Goal: Task Accomplishment & Management: Use online tool/utility

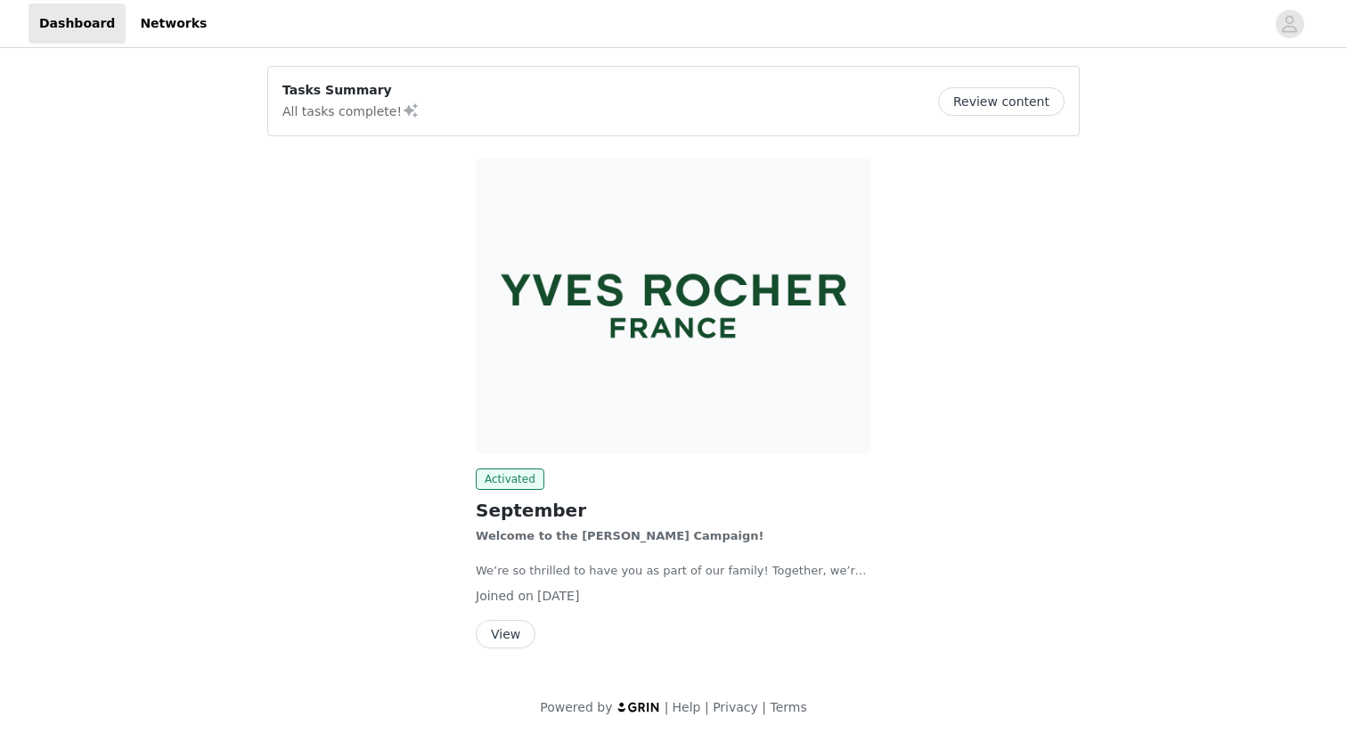
click at [520, 634] on button "View" at bounding box center [506, 634] width 60 height 29
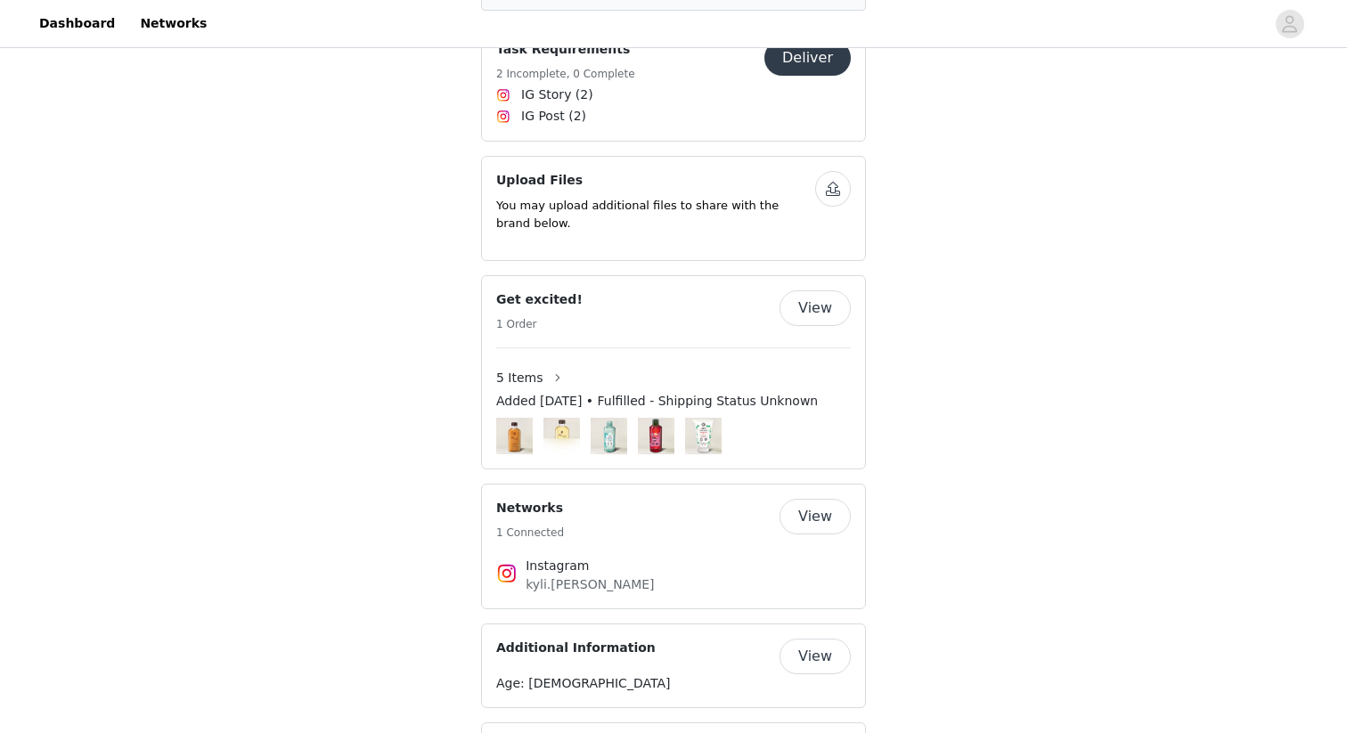
scroll to position [1779, 0]
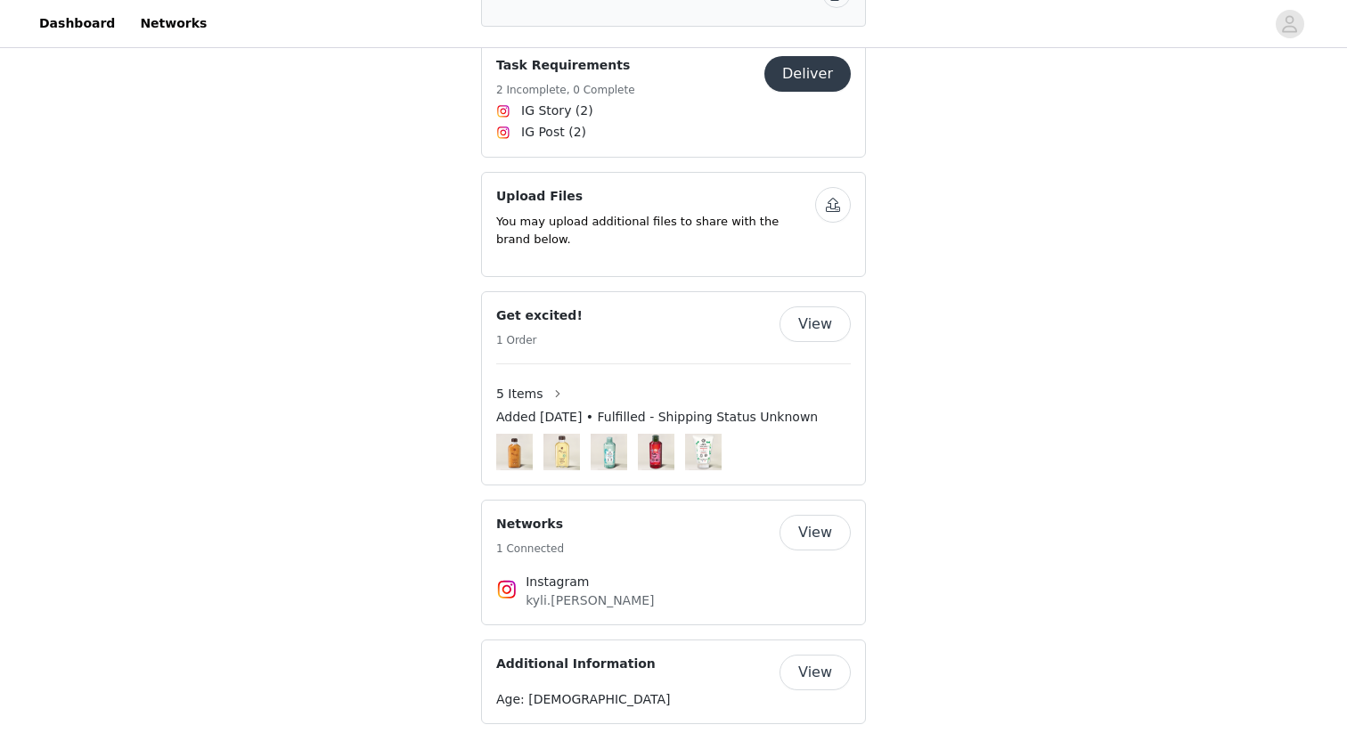
click at [808, 515] on button "View" at bounding box center [815, 533] width 71 height 36
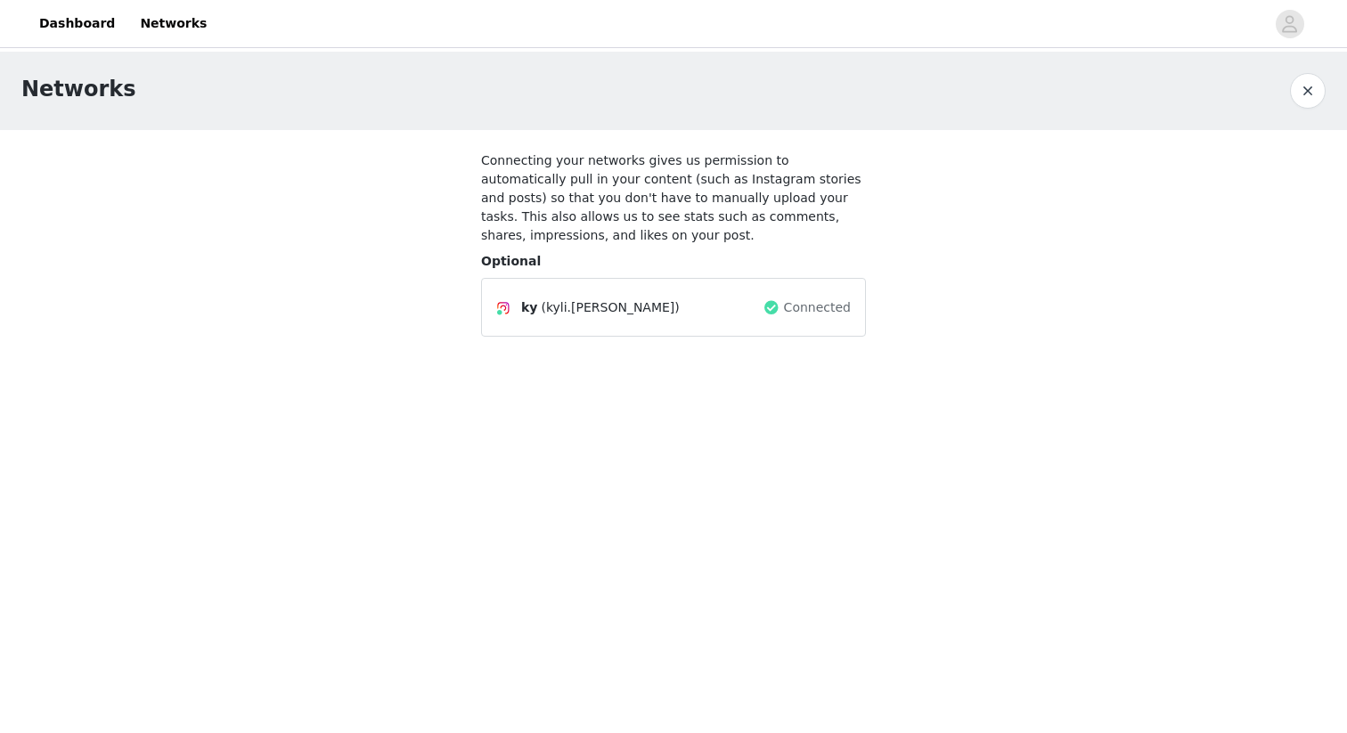
click at [1315, 93] on button "button" at bounding box center [1308, 91] width 36 height 36
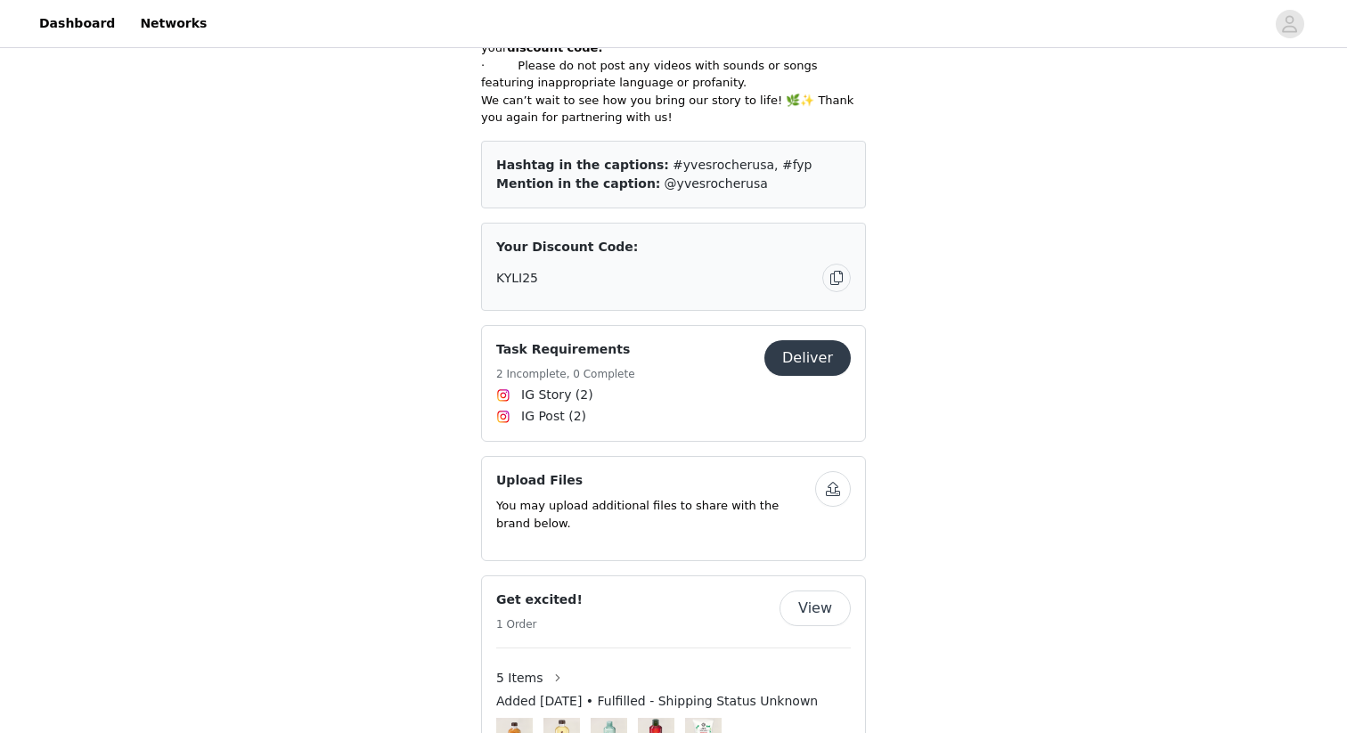
scroll to position [1499, 0]
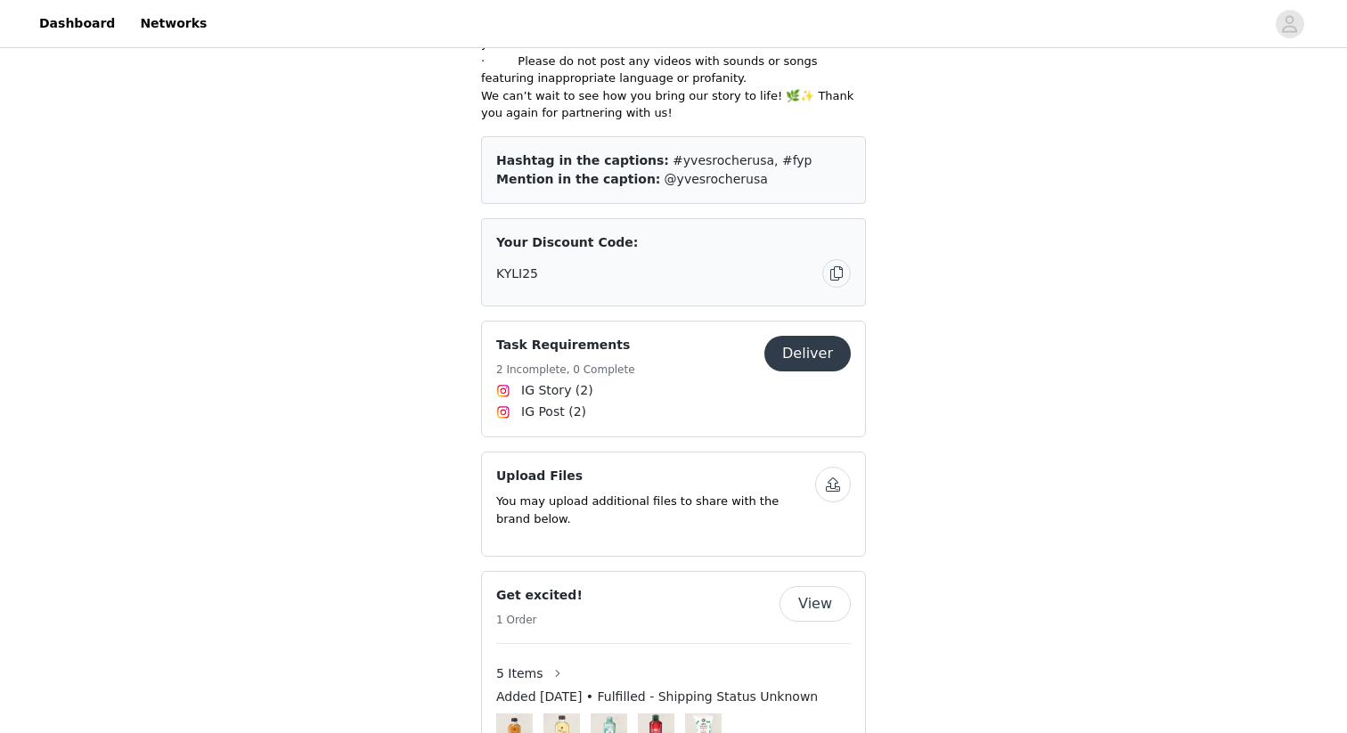
click at [831, 336] on button "Deliver" at bounding box center [808, 354] width 86 height 36
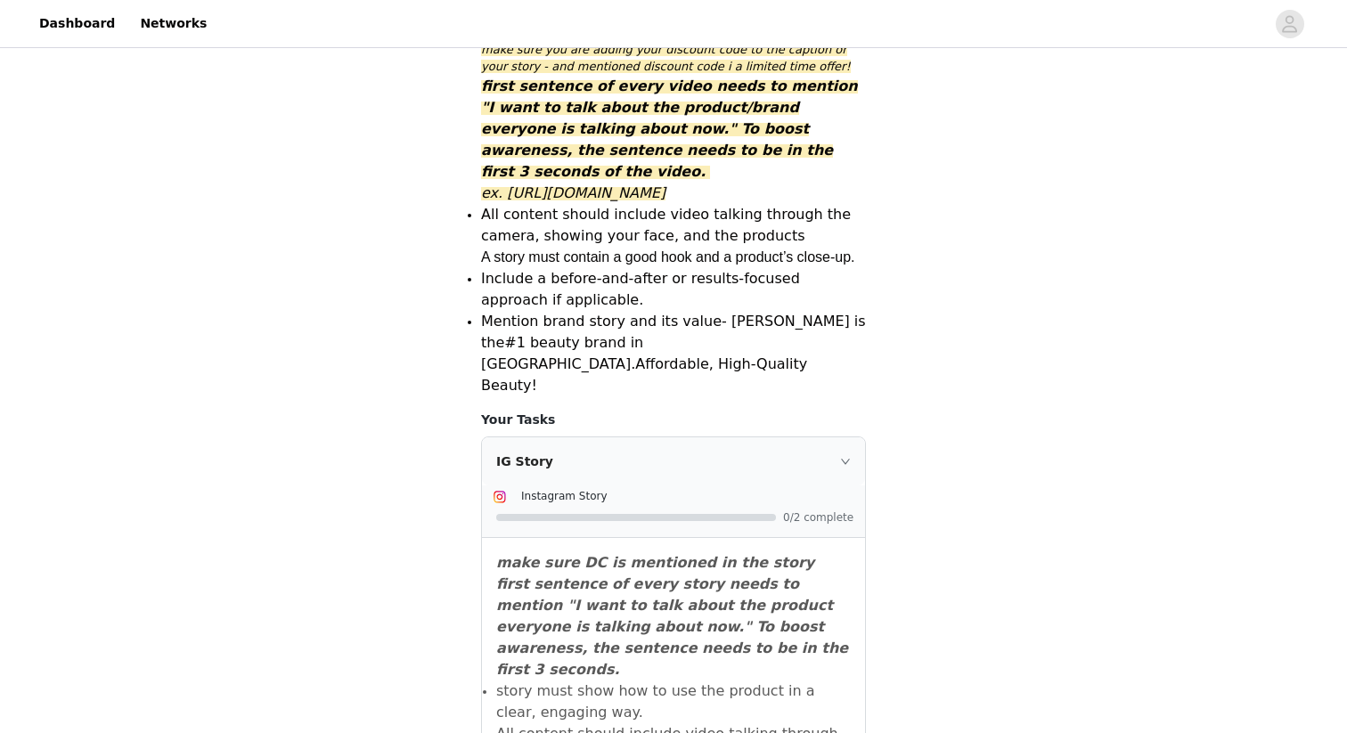
scroll to position [316, 0]
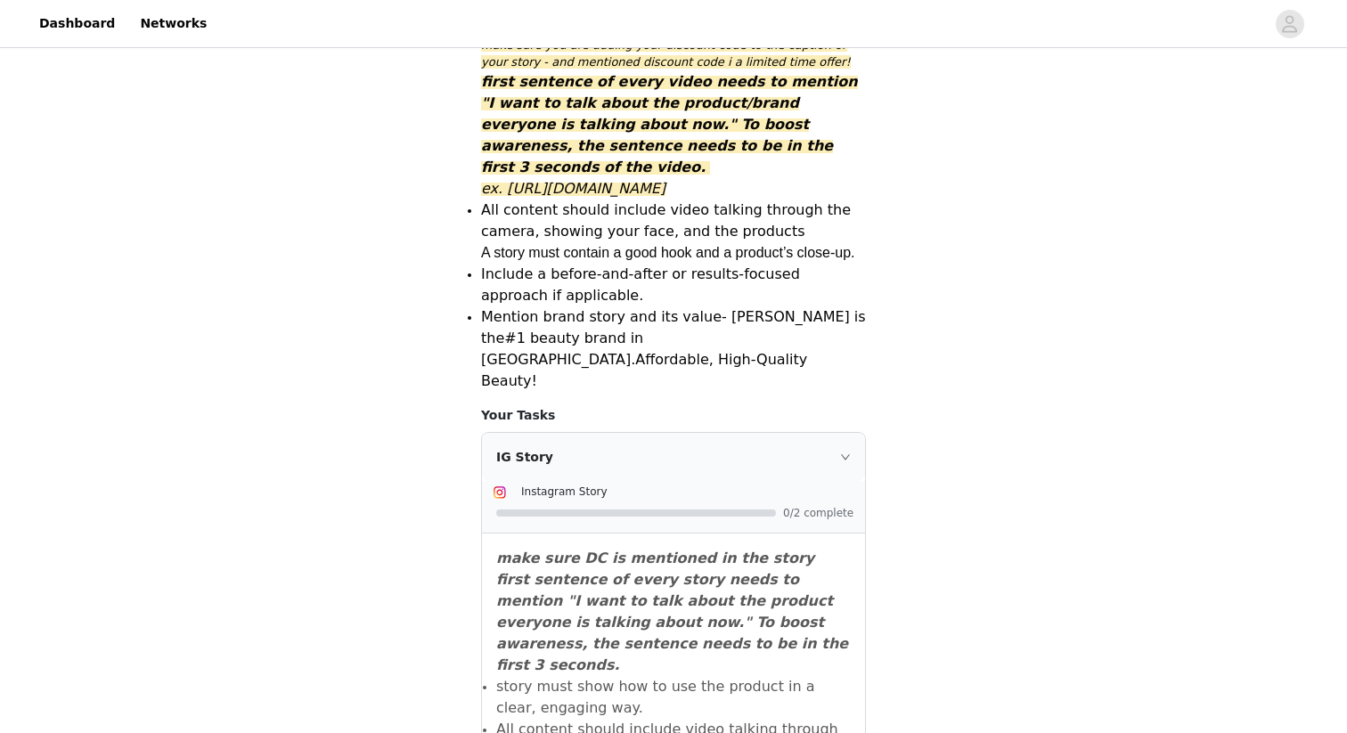
click at [847, 454] on icon "icon: right" at bounding box center [845, 456] width 9 height 5
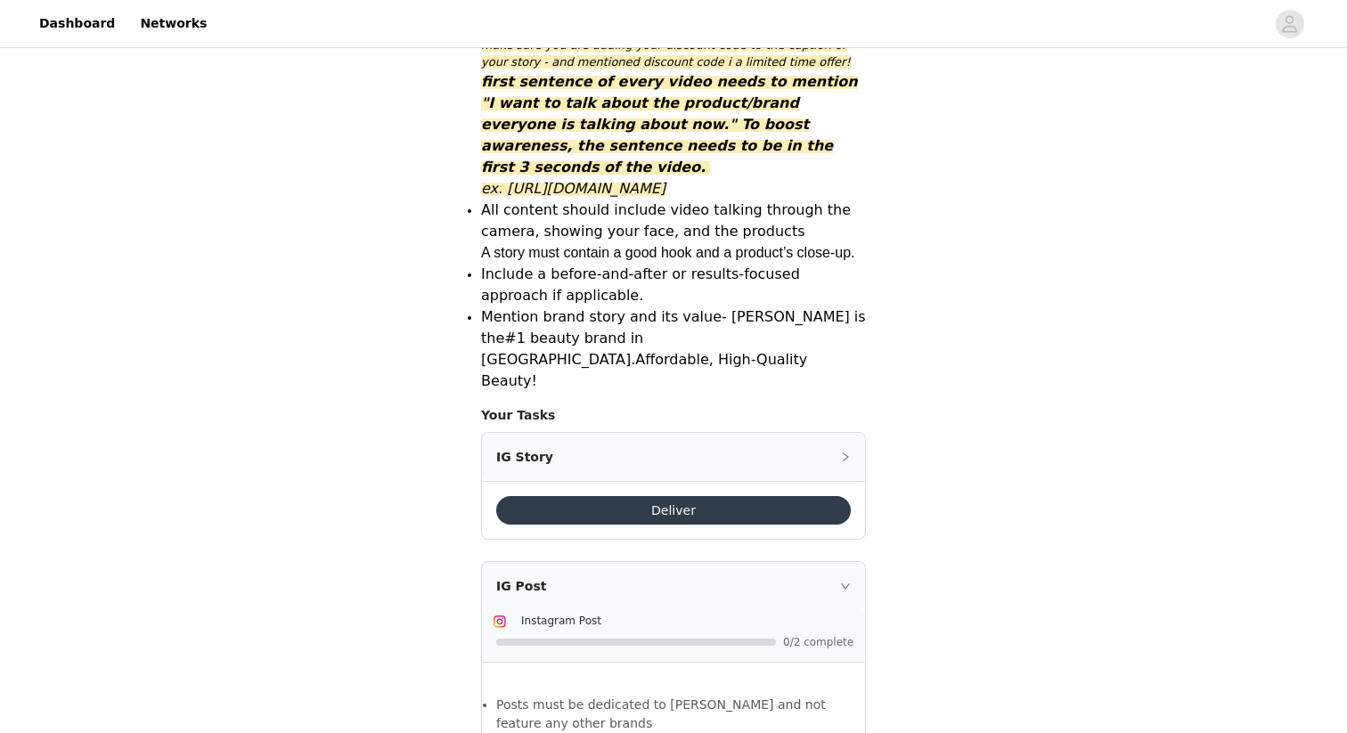
click at [847, 452] on icon "icon: right" at bounding box center [845, 456] width 5 height 9
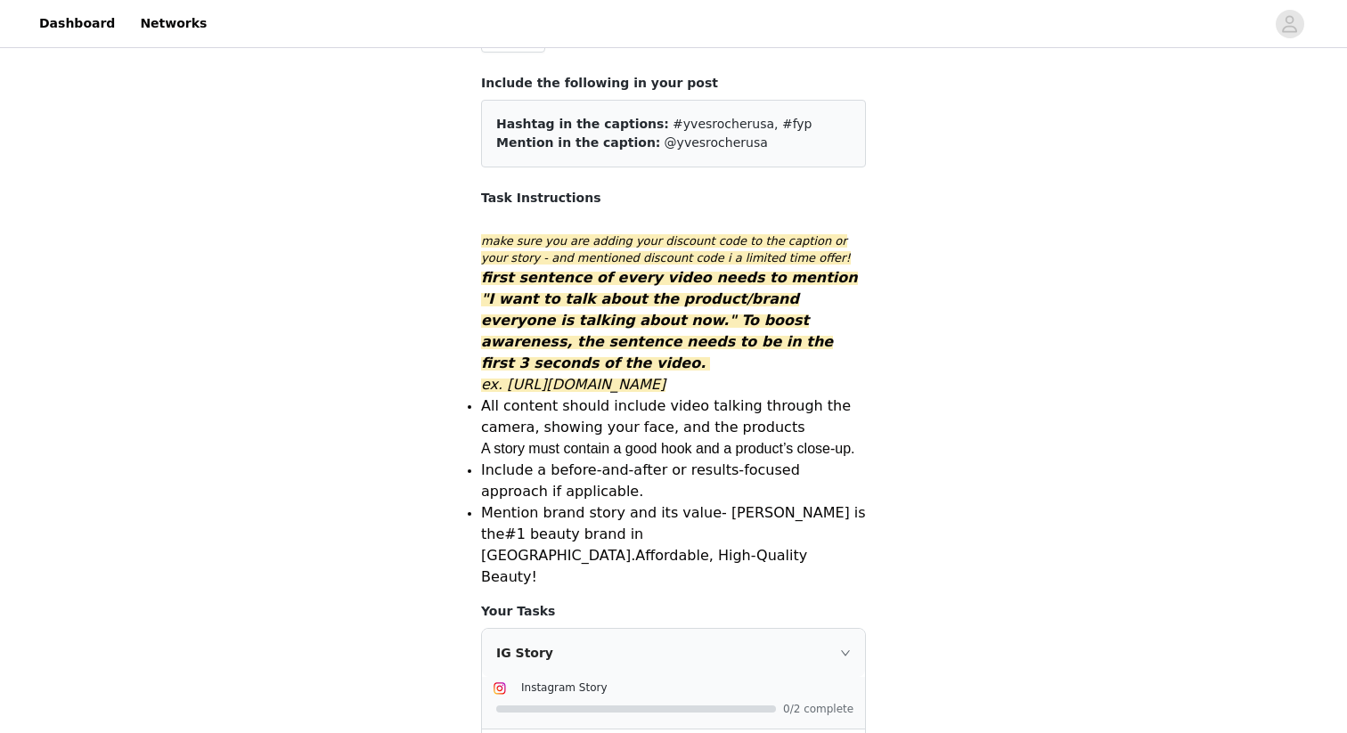
scroll to position [0, 0]
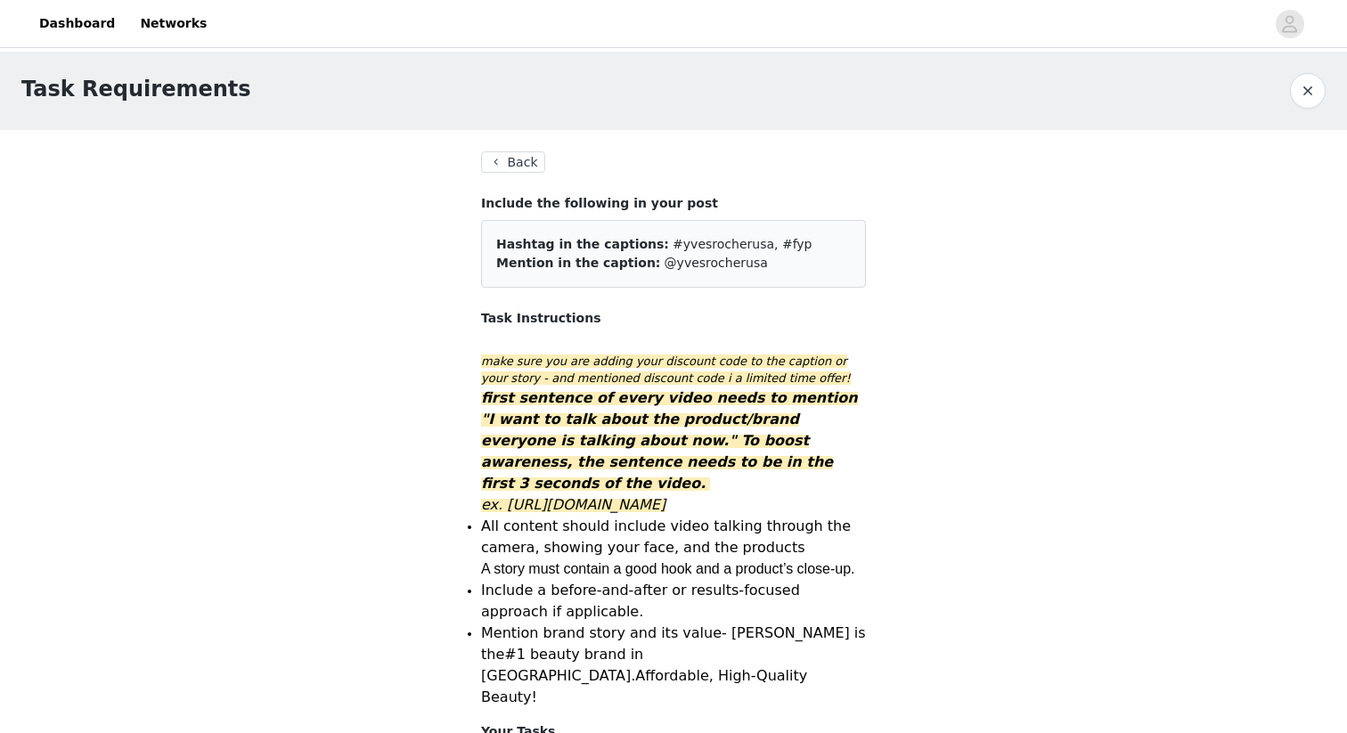
click at [508, 168] on button "Back" at bounding box center [513, 161] width 64 height 21
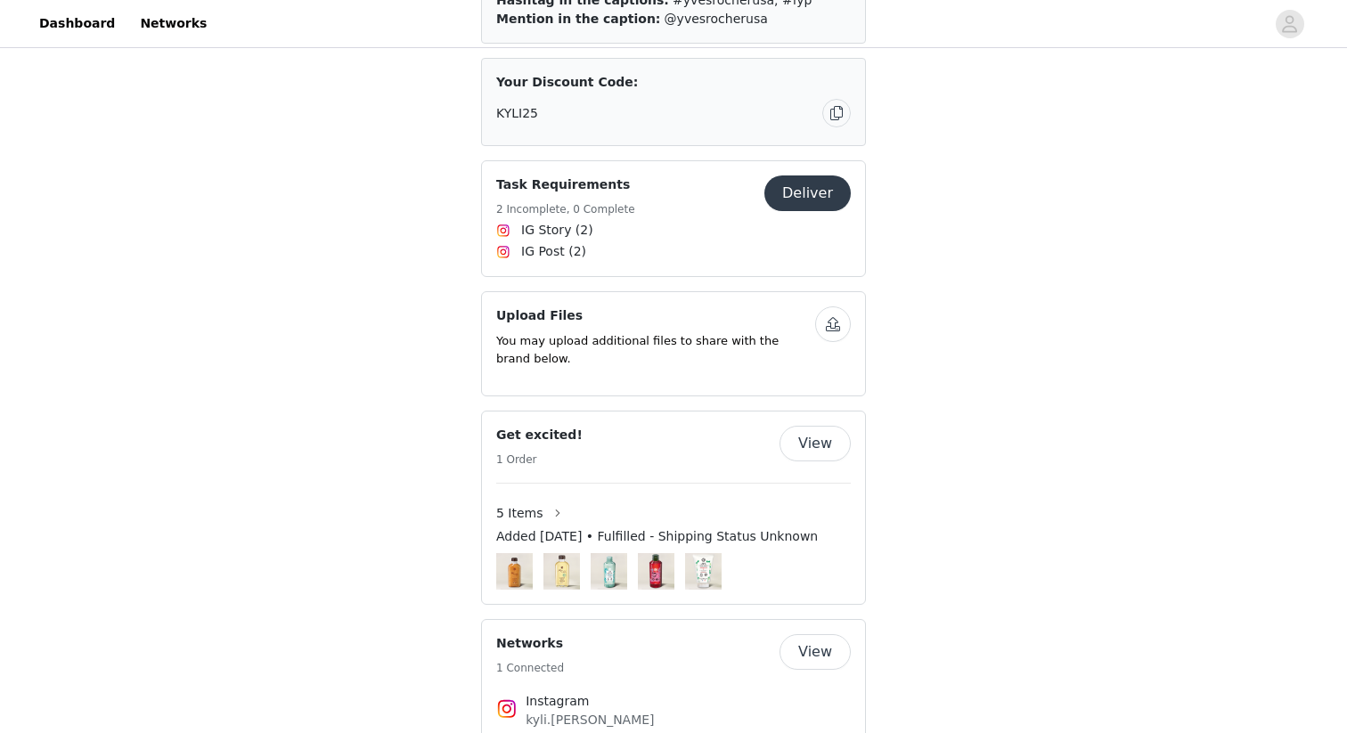
scroll to position [1633, 0]
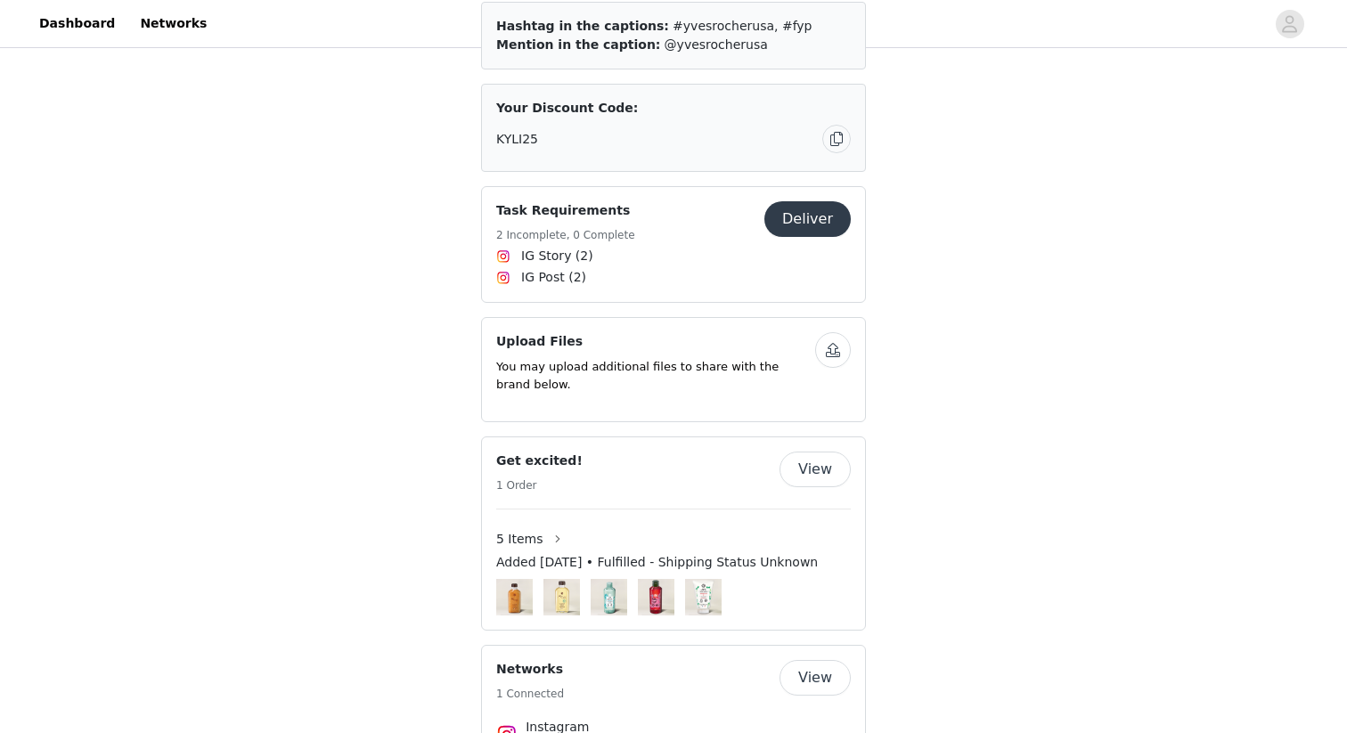
click at [505, 271] on img at bounding box center [503, 278] width 14 height 14
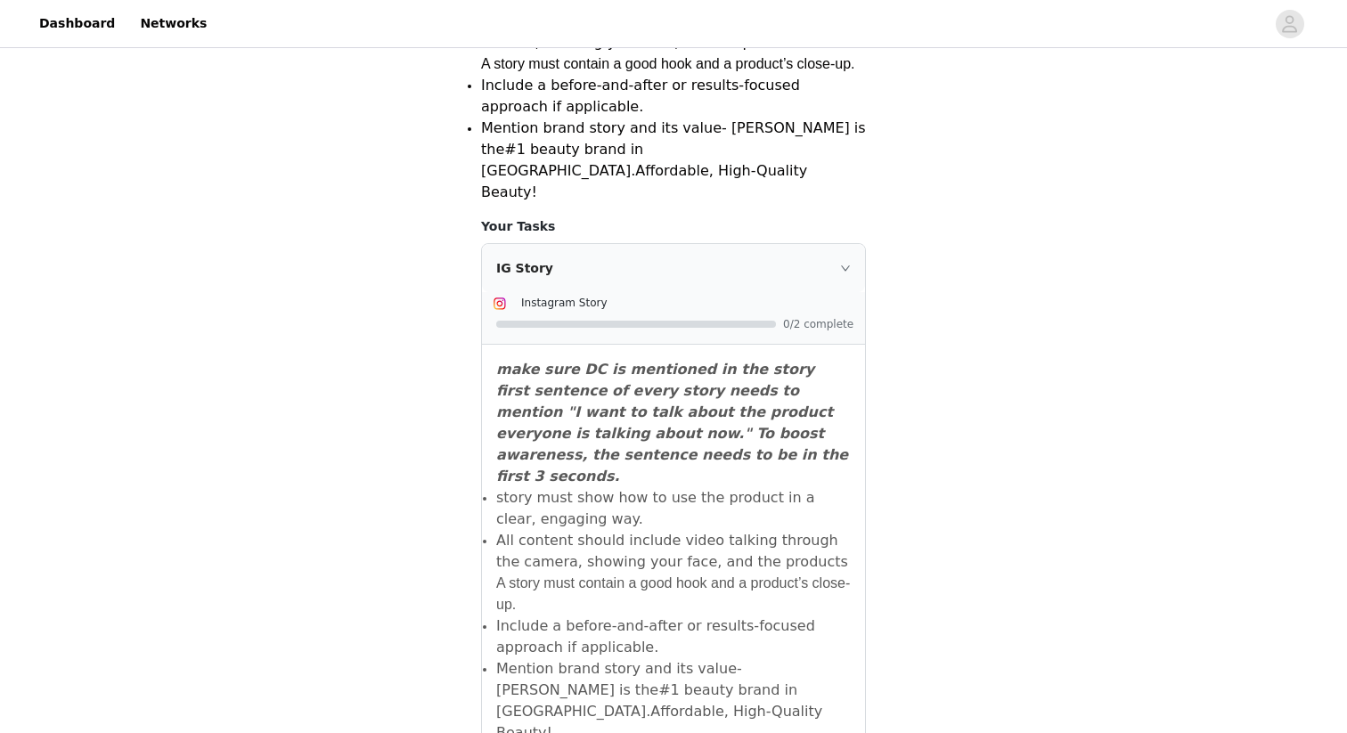
scroll to position [1419, 0]
